Goal: Task Accomplishment & Management: Manage account settings

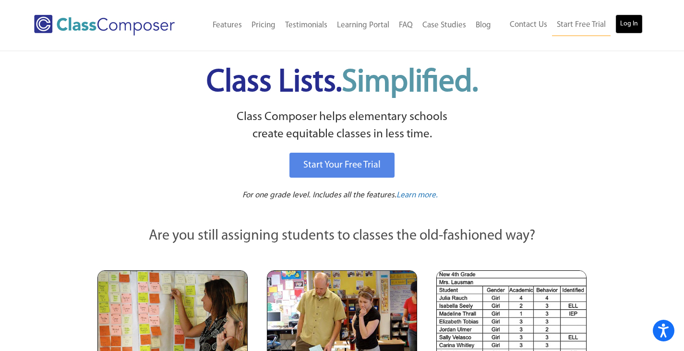
click at [621, 21] on link "Log In" at bounding box center [629, 23] width 27 height 19
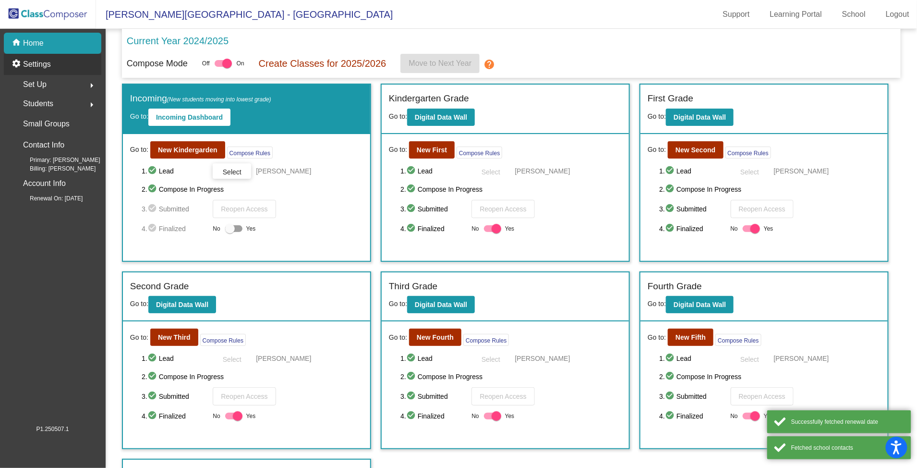
click at [36, 64] on p "Settings" at bounding box center [37, 65] width 28 height 12
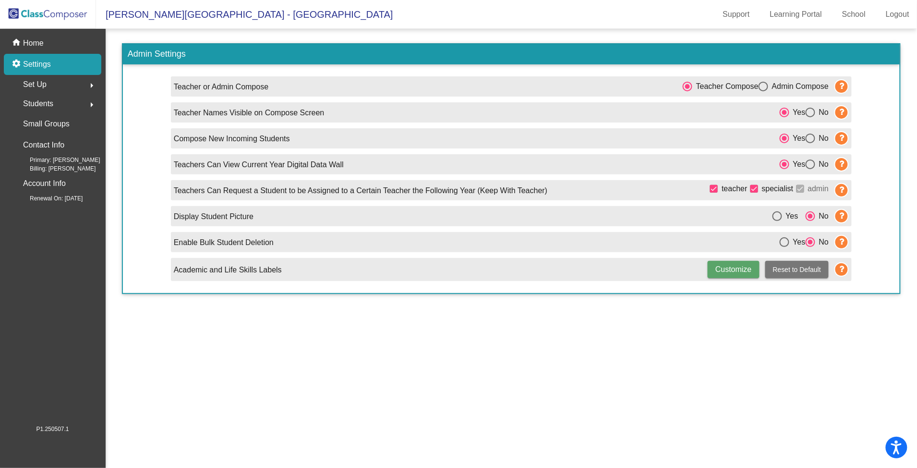
click at [810, 112] on div "Select an option" at bounding box center [811, 113] width 10 height 10
click at [810, 117] on input "No" at bounding box center [810, 117] width 0 height 0
radio input "true"
click at [24, 36] on div "home Home" at bounding box center [52, 43] width 97 height 21
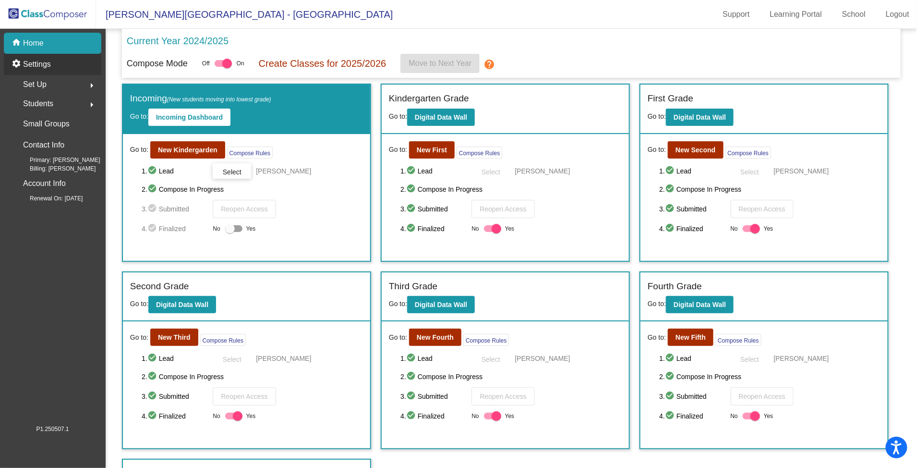
click at [41, 66] on p "Settings" at bounding box center [37, 65] width 28 height 12
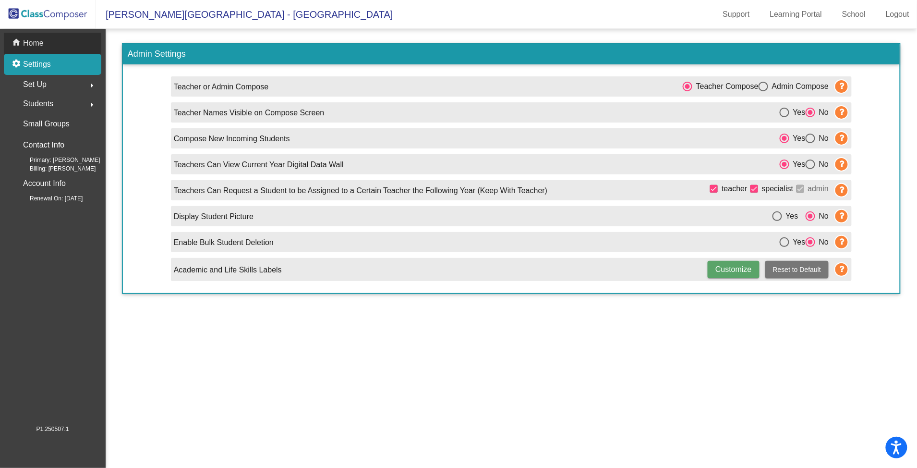
click at [26, 44] on p "Home" at bounding box center [33, 43] width 21 height 12
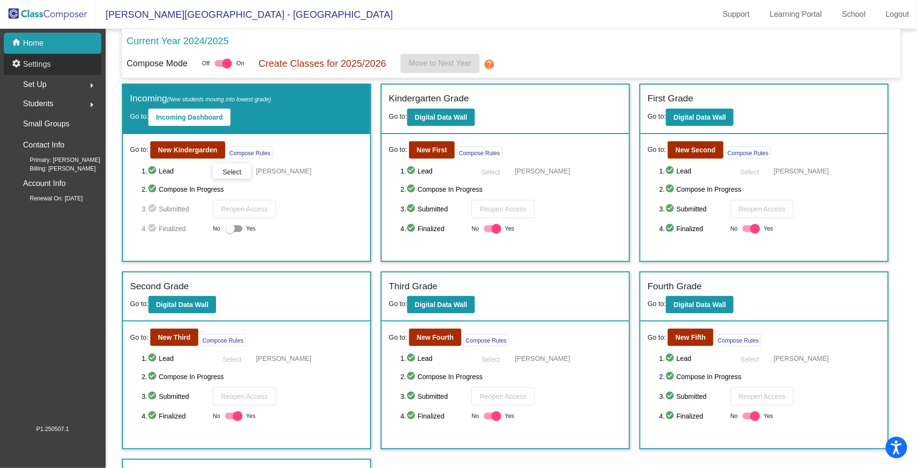
click at [43, 63] on p "Settings" at bounding box center [37, 65] width 28 height 12
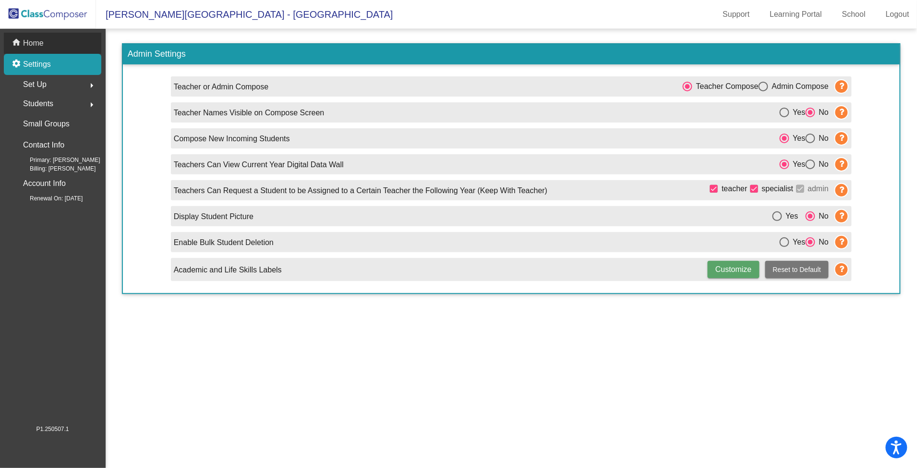
click at [33, 39] on p "Home" at bounding box center [33, 43] width 21 height 12
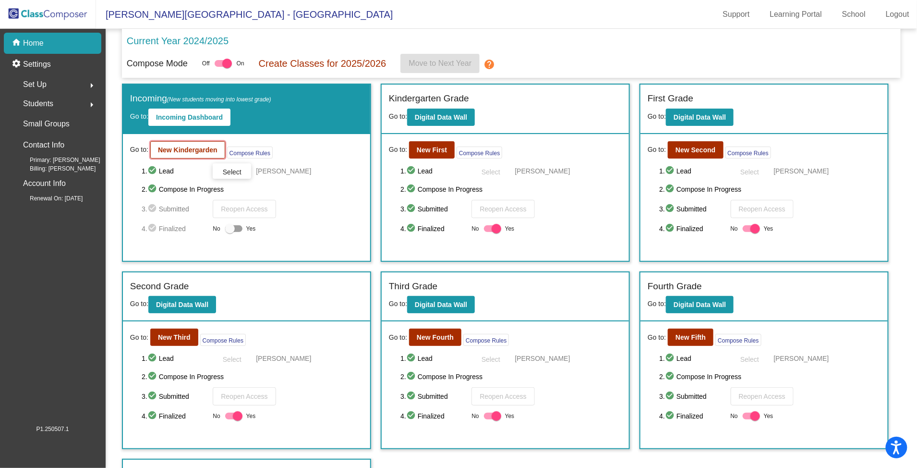
click at [175, 154] on button "New Kindergarden" at bounding box center [187, 149] width 75 height 17
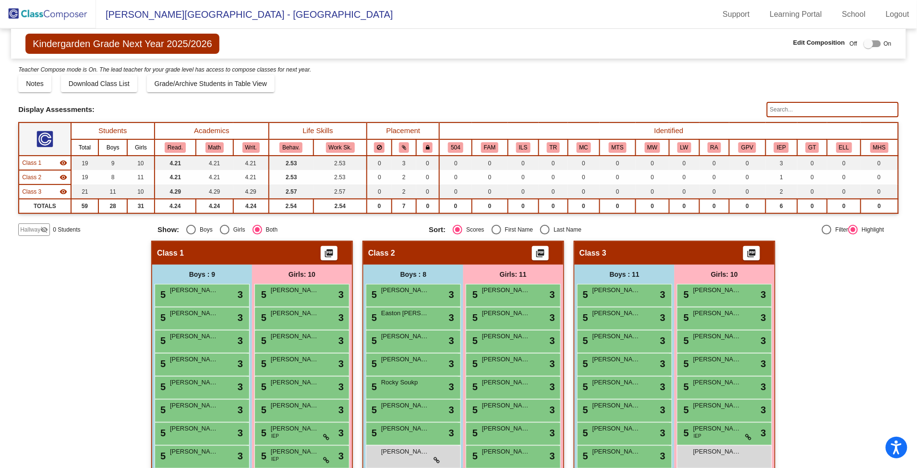
click at [875, 43] on div at bounding box center [872, 43] width 17 height 7
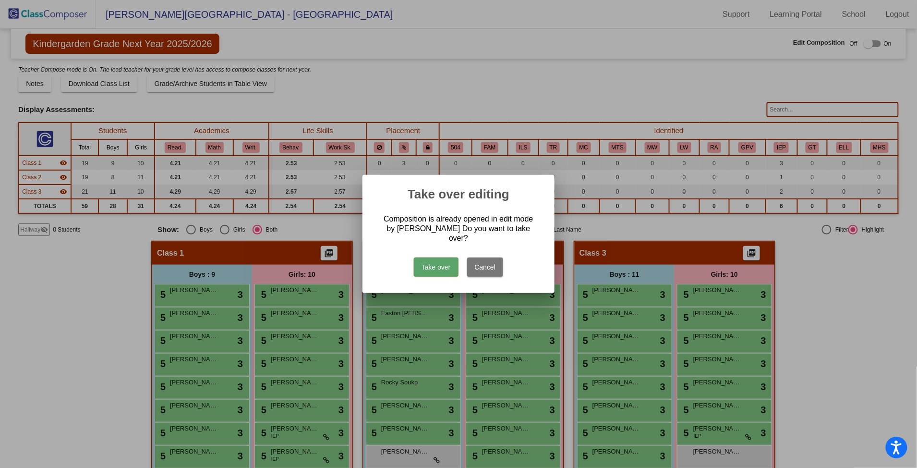
click at [451, 260] on button "Take over" at bounding box center [436, 266] width 45 height 19
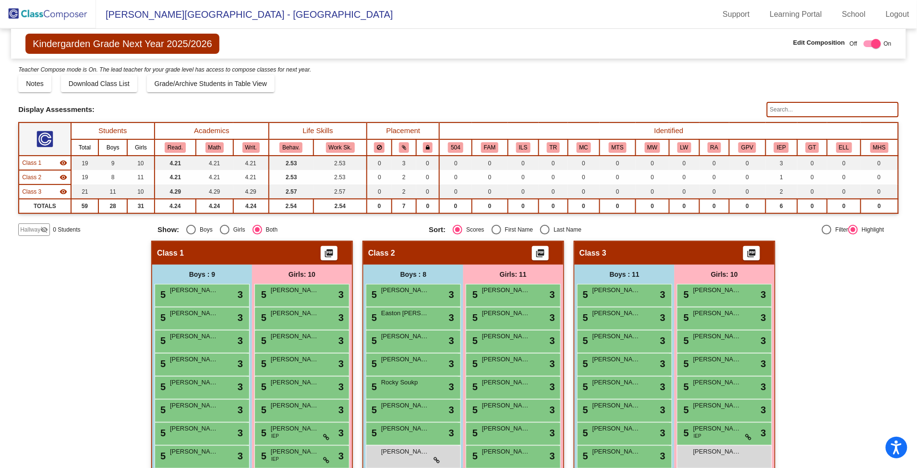
click at [68, 13] on img at bounding box center [48, 14] width 96 height 28
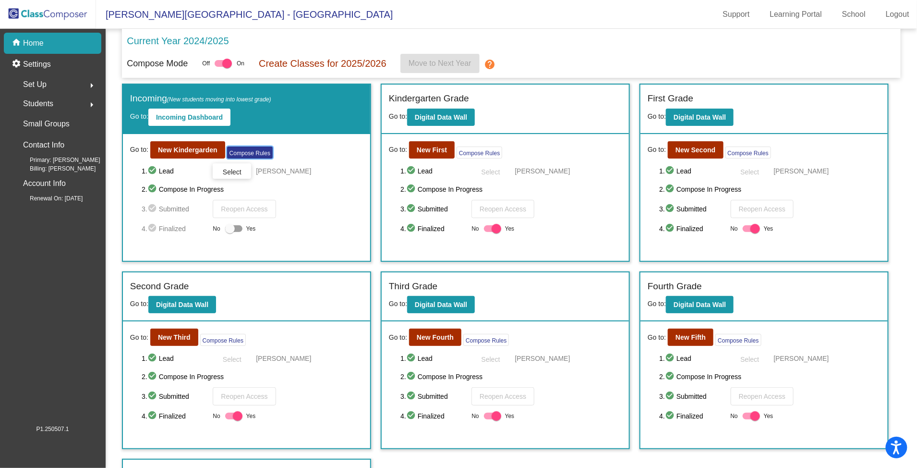
click at [236, 157] on button "Compose Rules" at bounding box center [250, 152] width 46 height 12
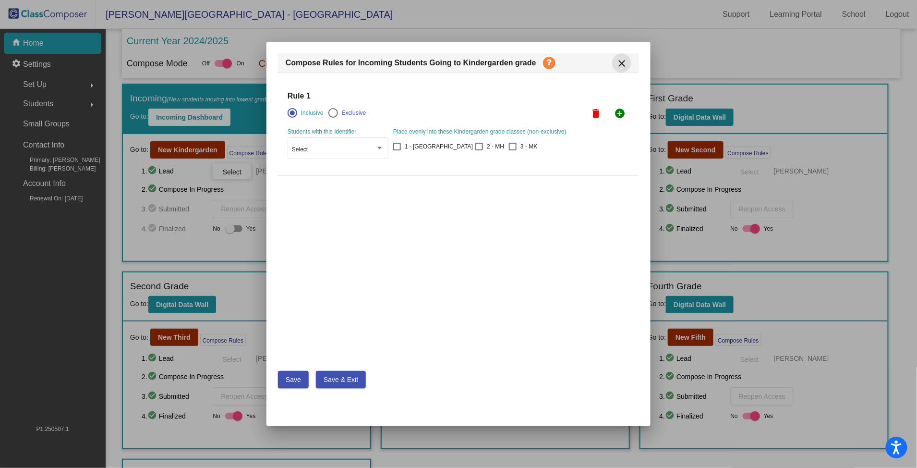
click at [619, 63] on mat-icon "close" at bounding box center [622, 64] width 12 height 12
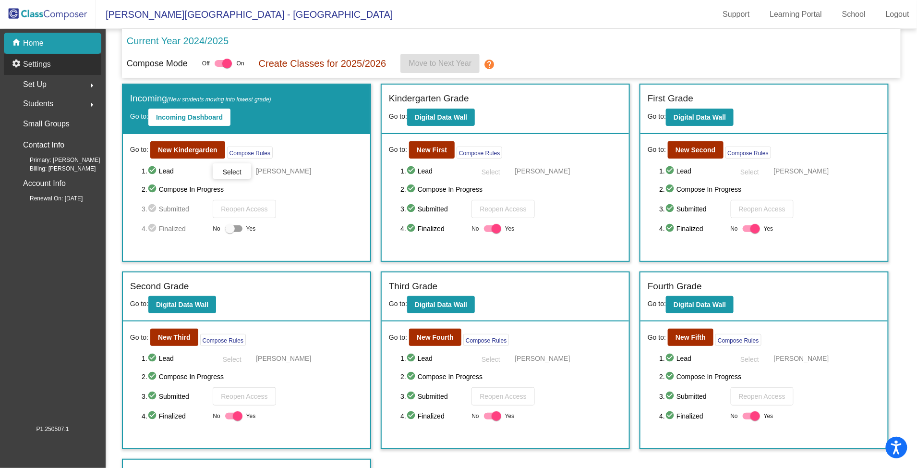
click at [52, 69] on div "settings Settings" at bounding box center [52, 64] width 97 height 21
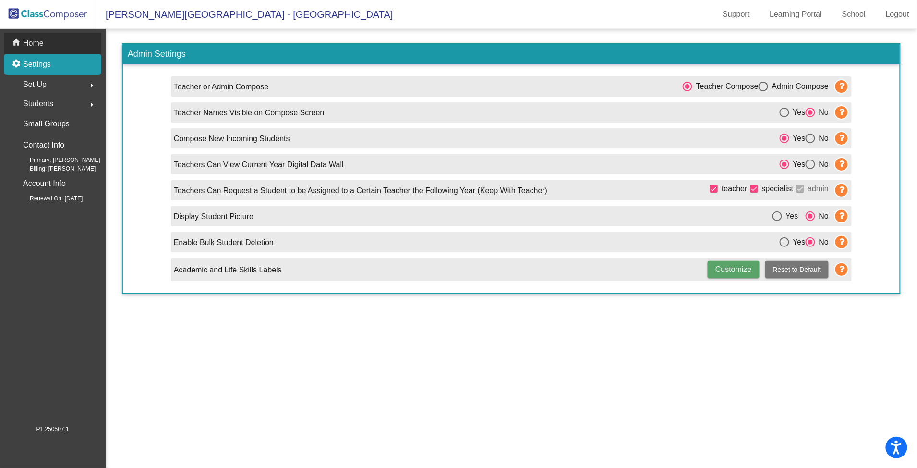
click at [30, 41] on p "Home" at bounding box center [33, 43] width 21 height 12
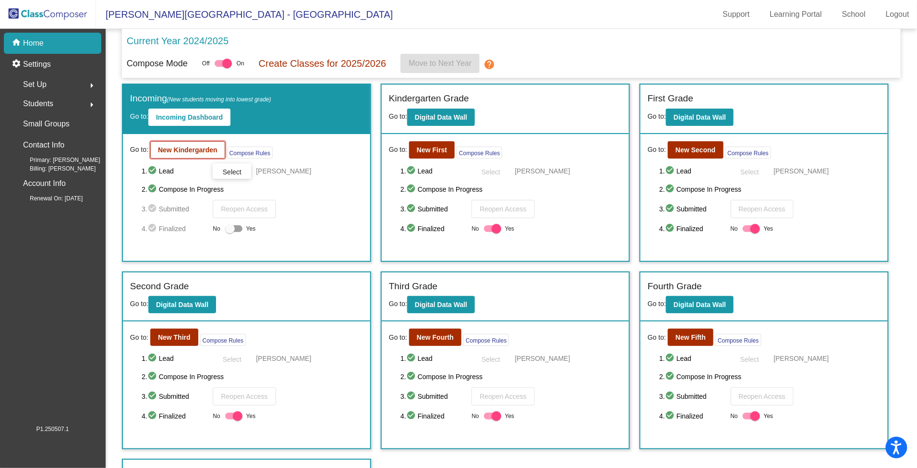
click at [168, 148] on b "New Kindergarden" at bounding box center [188, 150] width 60 height 8
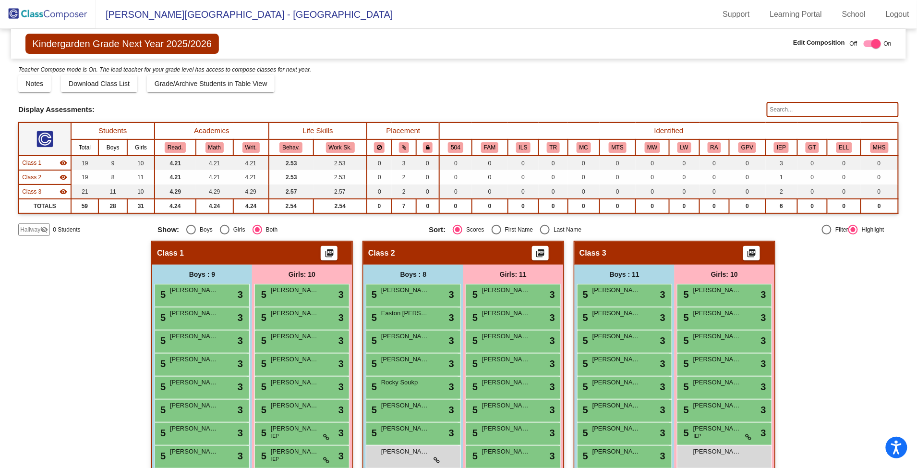
click at [864, 47] on div at bounding box center [872, 43] width 17 height 7
checkbox input "false"
click at [59, 16] on img at bounding box center [48, 14] width 96 height 28
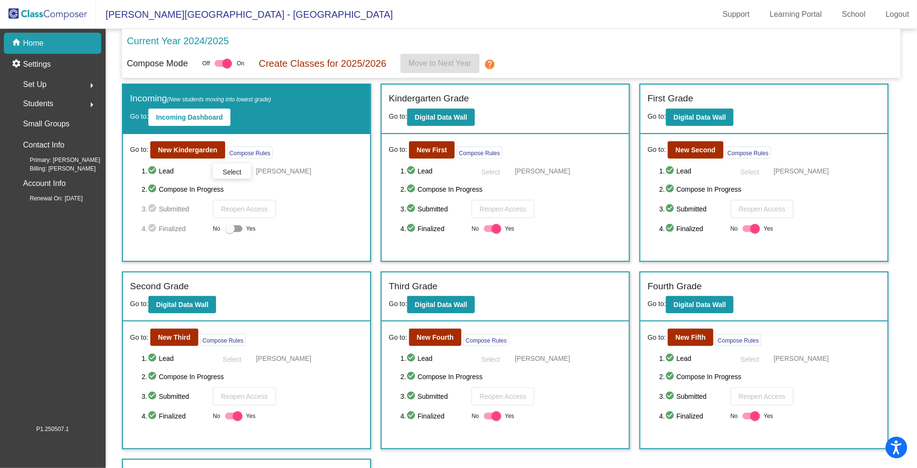
click at [39, 85] on span "Set Up" at bounding box center [35, 84] width 24 height 13
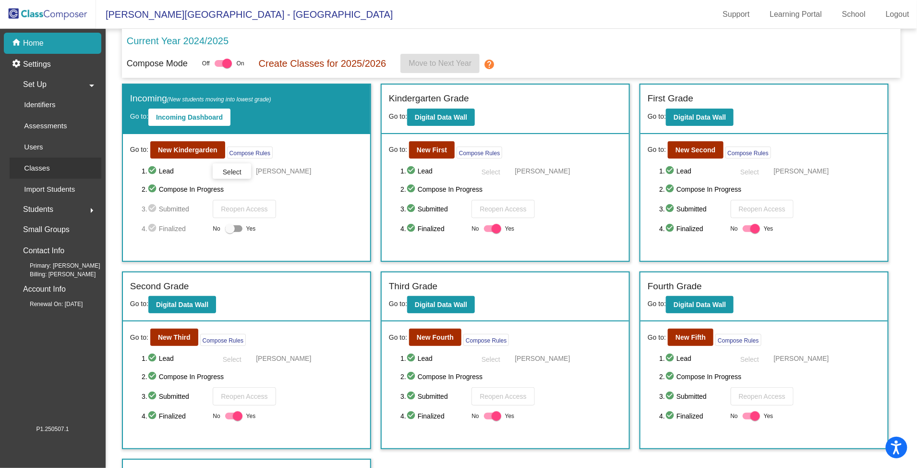
click at [42, 163] on p "Classes" at bounding box center [36, 168] width 25 height 12
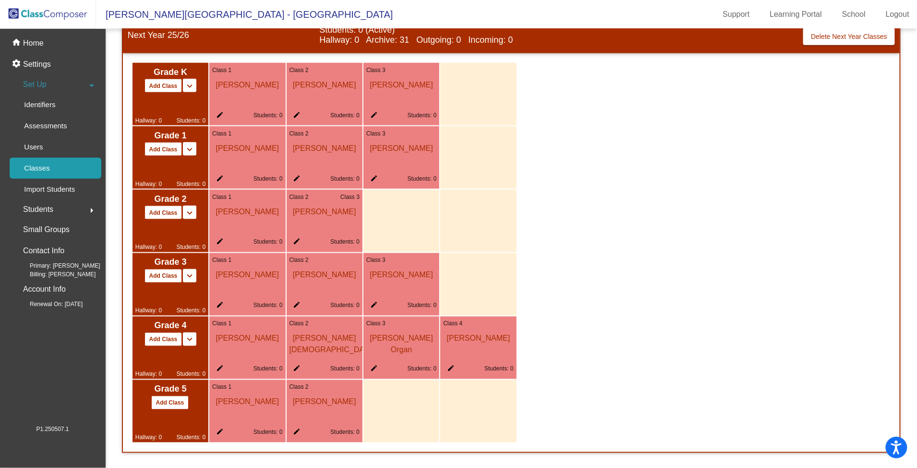
scroll to position [507, 0]
click at [217, 113] on mat-icon "edit" at bounding box center [218, 117] width 12 height 12
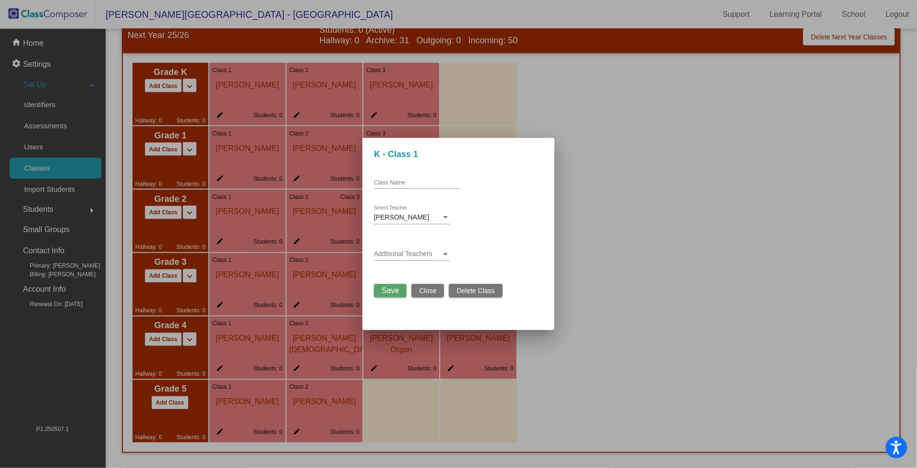
click at [431, 287] on span "Close" at bounding box center [427, 291] width 17 height 8
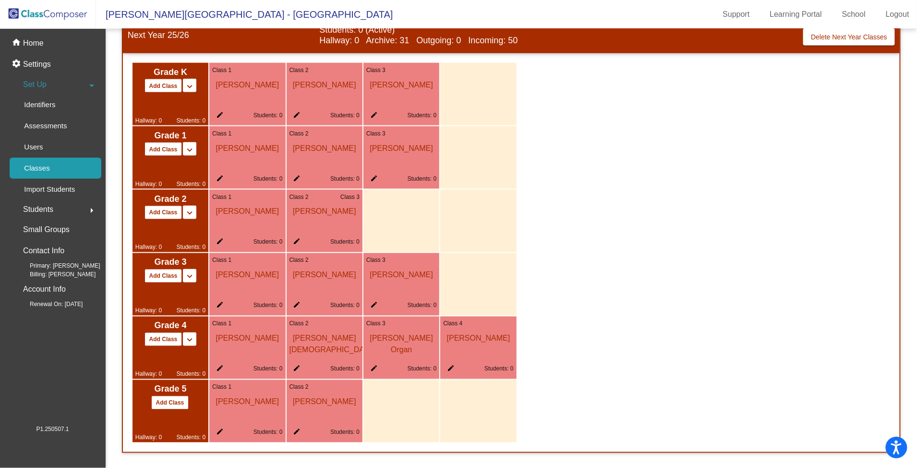
click at [371, 114] on mat-icon "edit" at bounding box center [372, 117] width 12 height 12
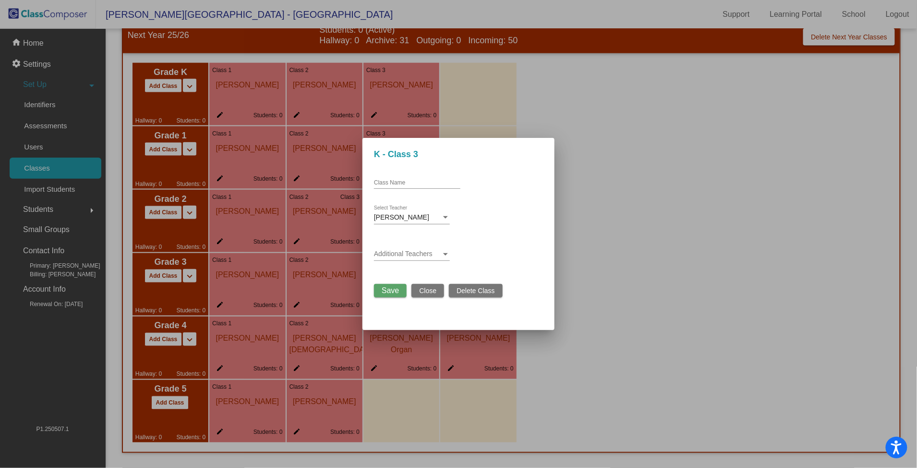
click at [425, 219] on div "Mindi Kruger" at bounding box center [407, 218] width 67 height 8
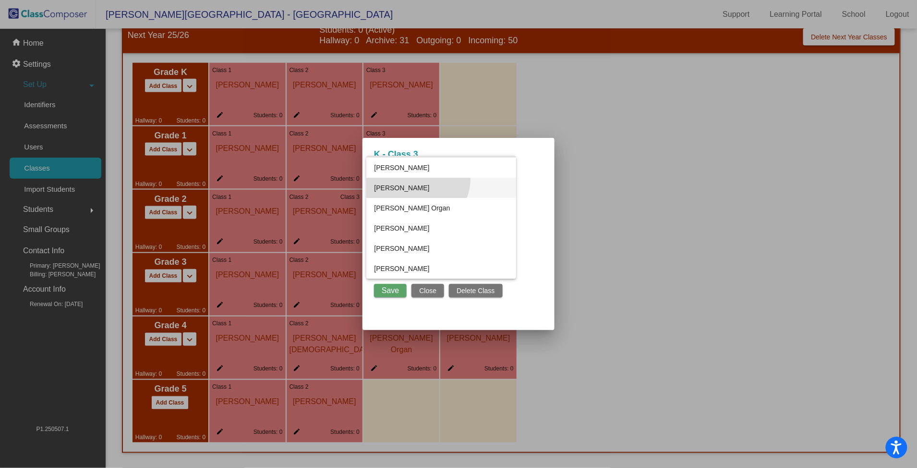
click at [417, 179] on span "Natalie Cala-Bartha" at bounding box center [441, 188] width 134 height 20
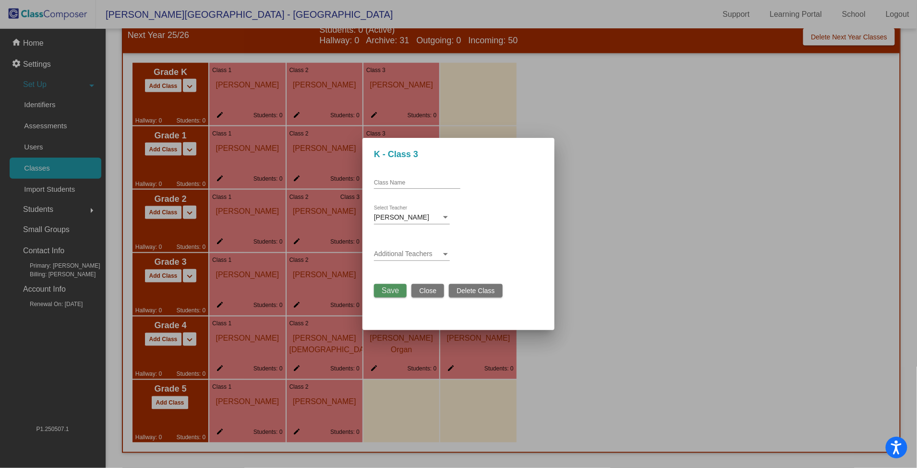
click at [396, 286] on span "Save" at bounding box center [390, 290] width 17 height 8
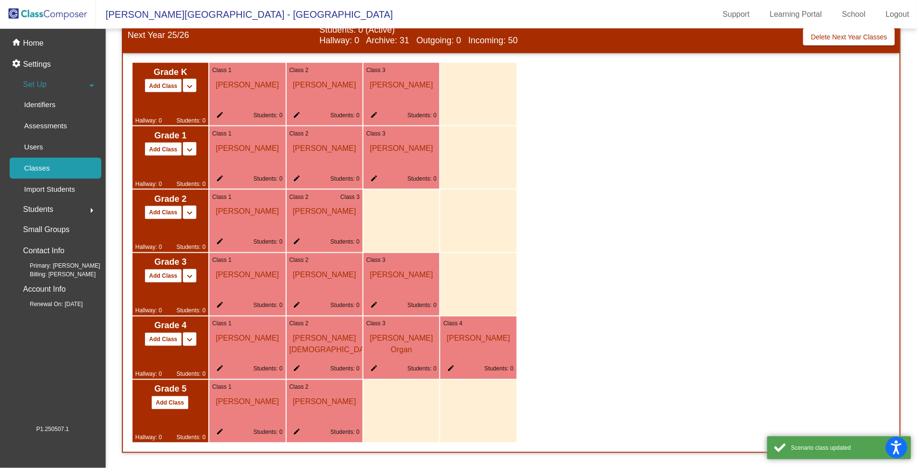
click at [218, 111] on mat-icon "edit" at bounding box center [218, 117] width 12 height 12
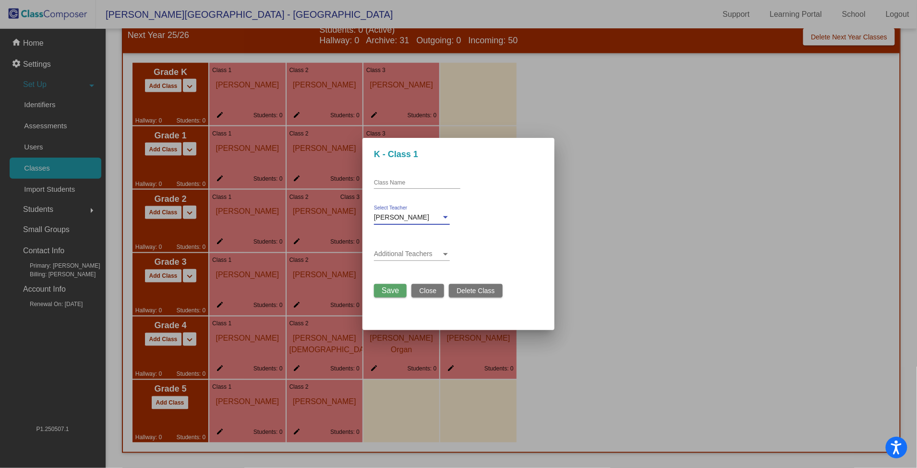
click at [441, 215] on div "Natalie Cala-Bartha" at bounding box center [407, 218] width 67 height 8
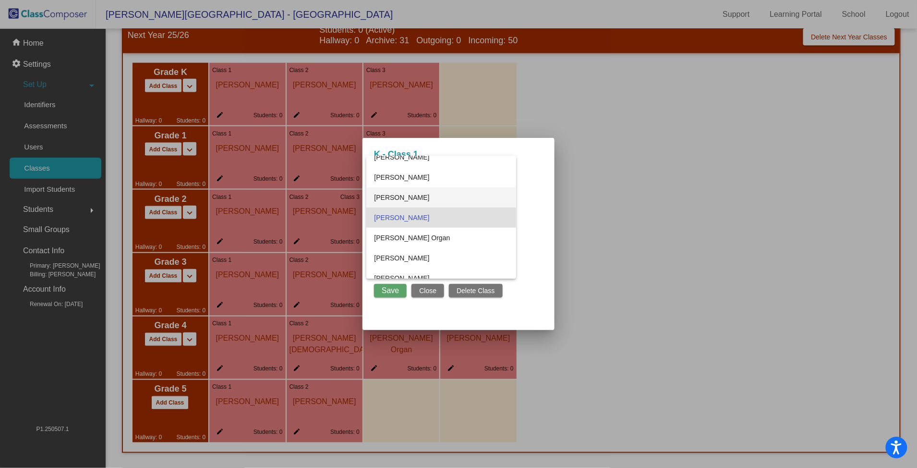
scroll to position [146, 0]
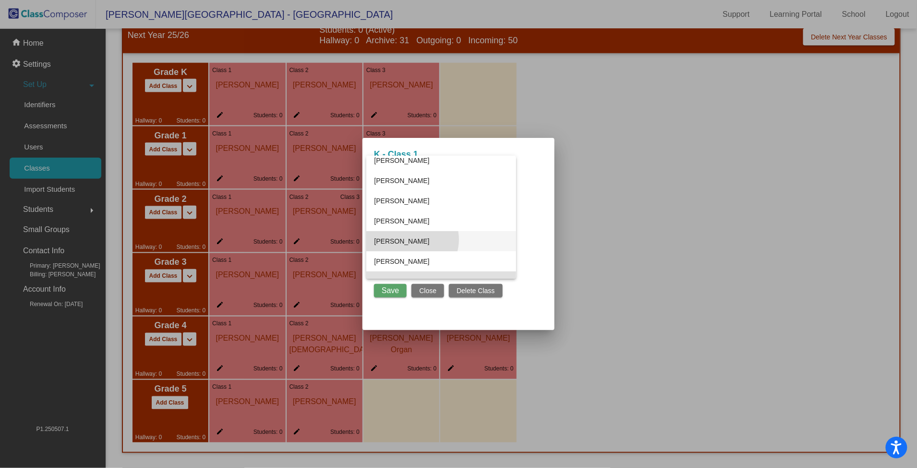
click at [412, 239] on span "Mindi Kruger" at bounding box center [441, 241] width 134 height 20
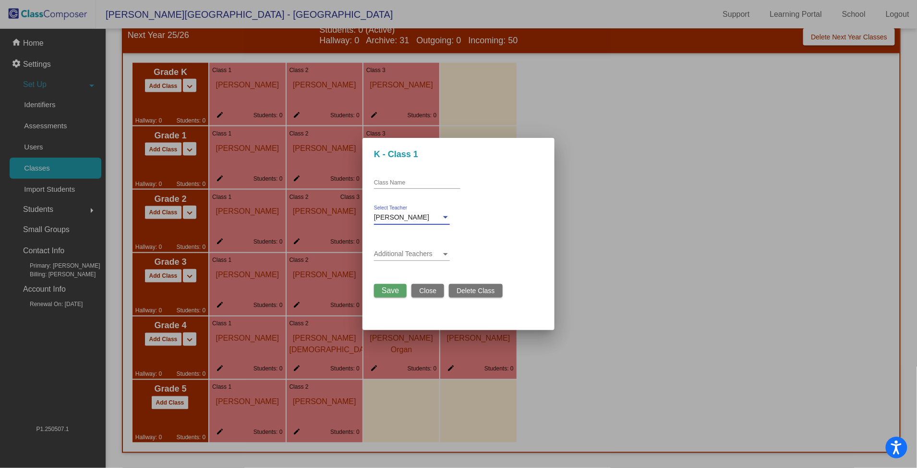
click at [394, 291] on span "Save" at bounding box center [390, 290] width 17 height 8
